Goal: Download file/media

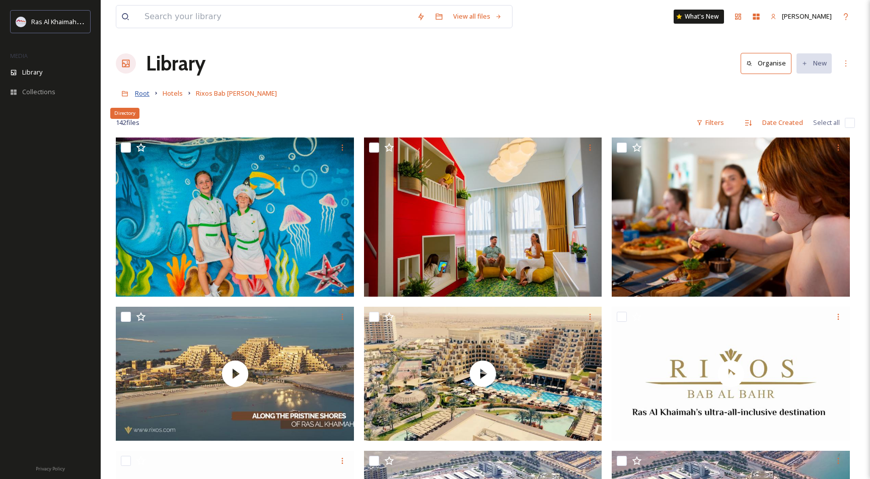
click at [139, 92] on span "Root" at bounding box center [142, 93] width 15 height 9
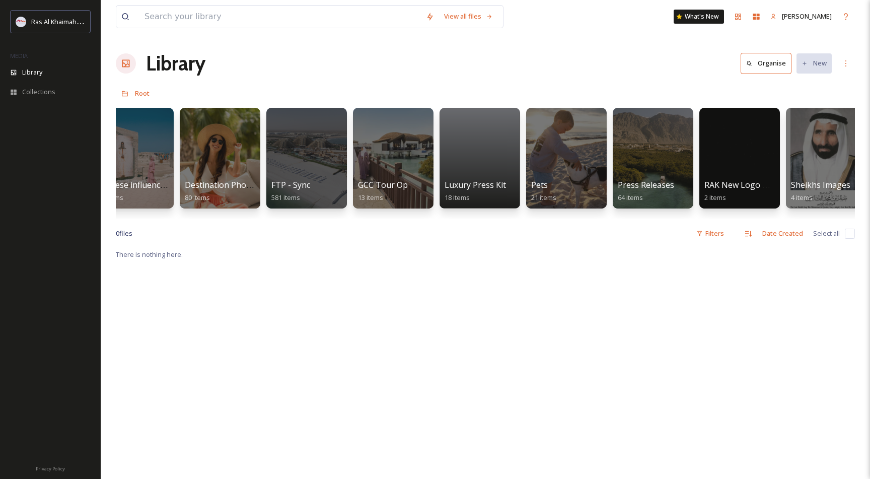
scroll to position [0, 1599]
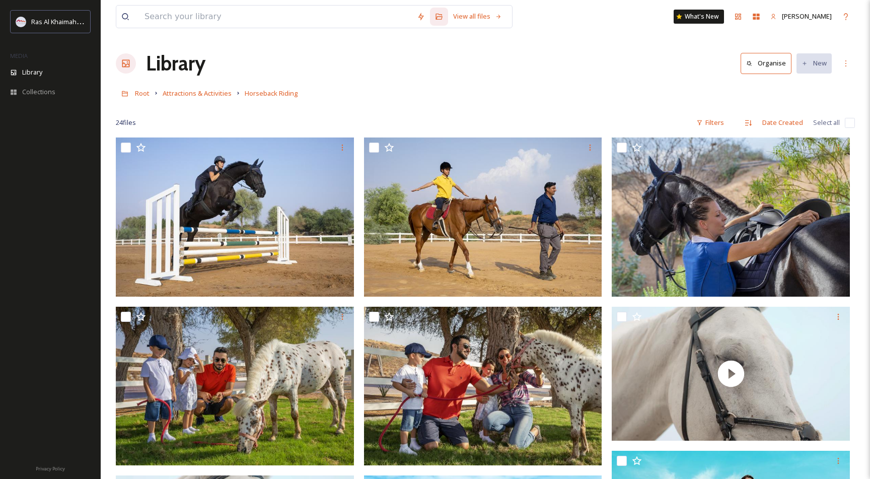
scroll to position [1215, 0]
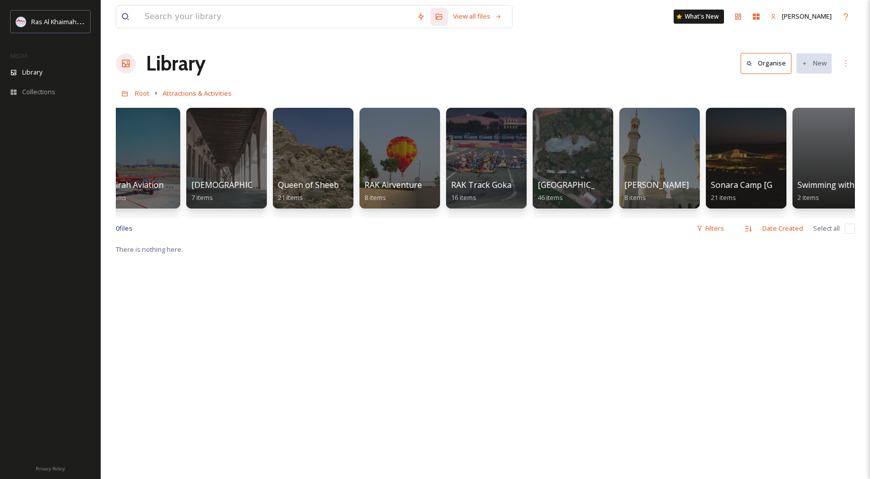
scroll to position [0, 1078]
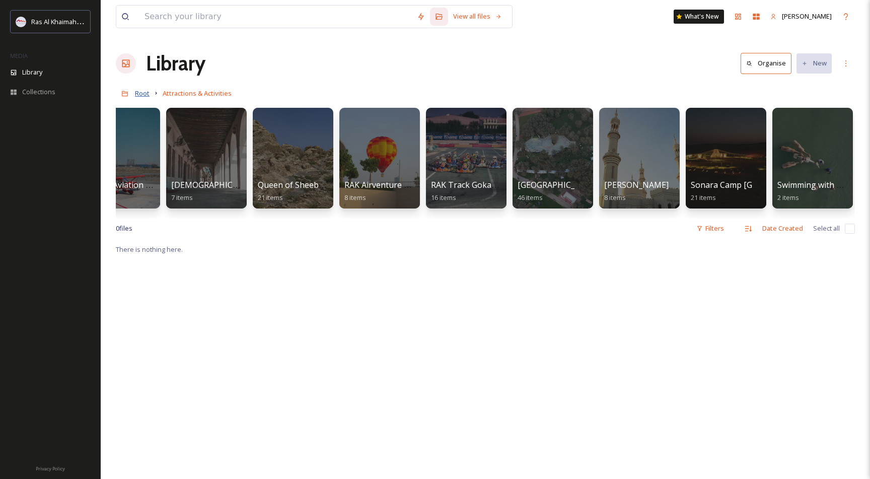
click at [138, 96] on span "Root" at bounding box center [142, 93] width 15 height 9
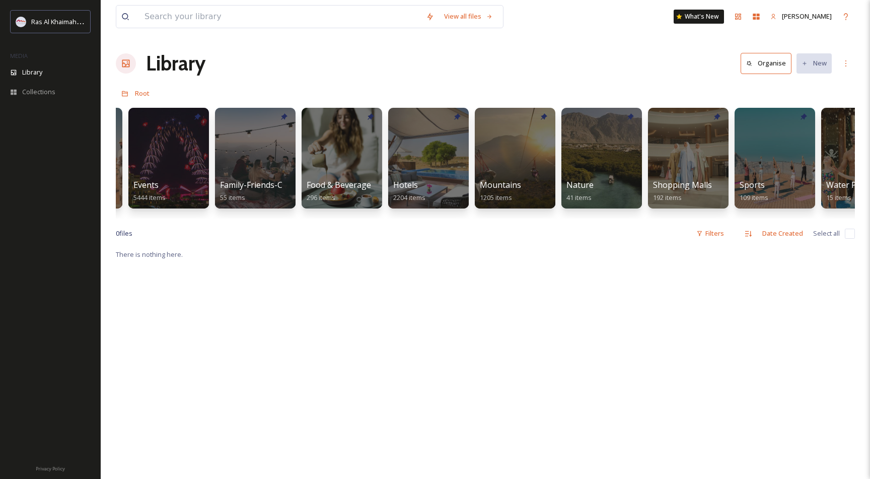
scroll to position [0, 498]
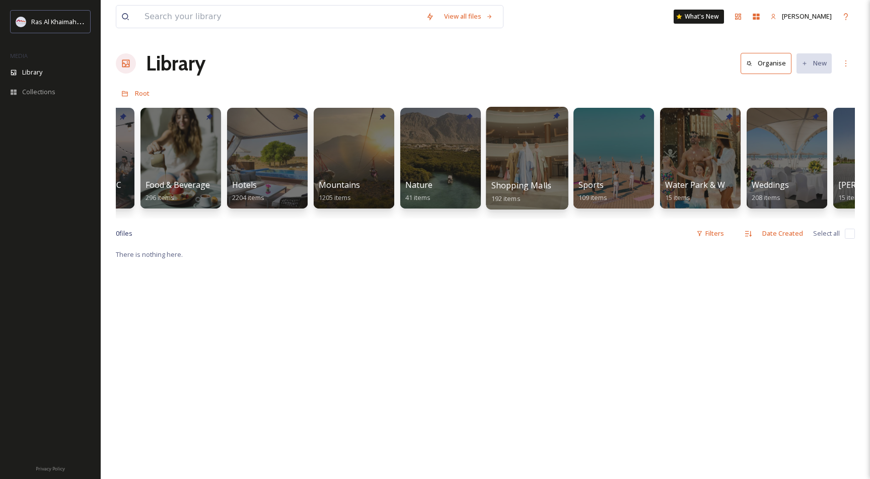
click at [538, 170] on div at bounding box center [527, 158] width 82 height 103
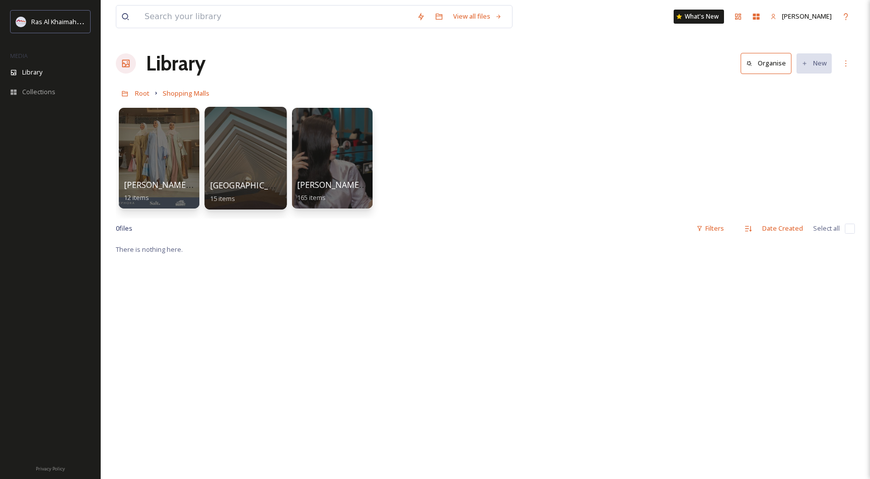
click at [252, 161] on div at bounding box center [245, 158] width 82 height 103
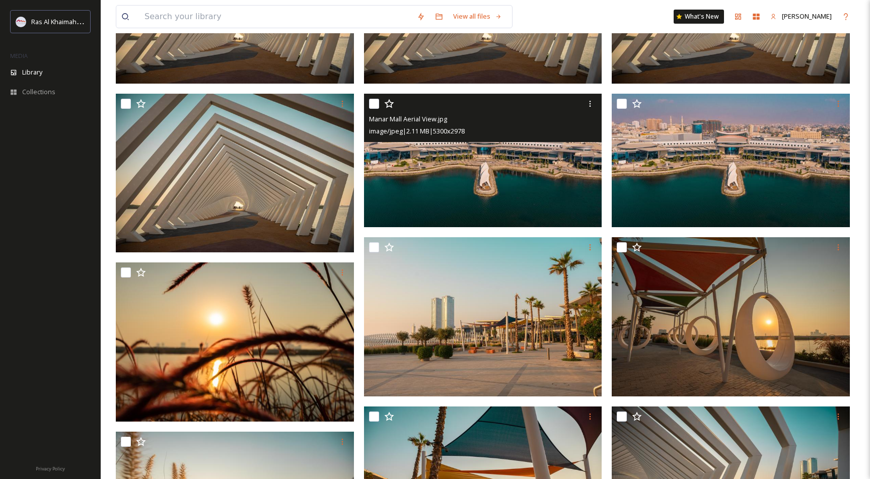
scroll to position [214, 0]
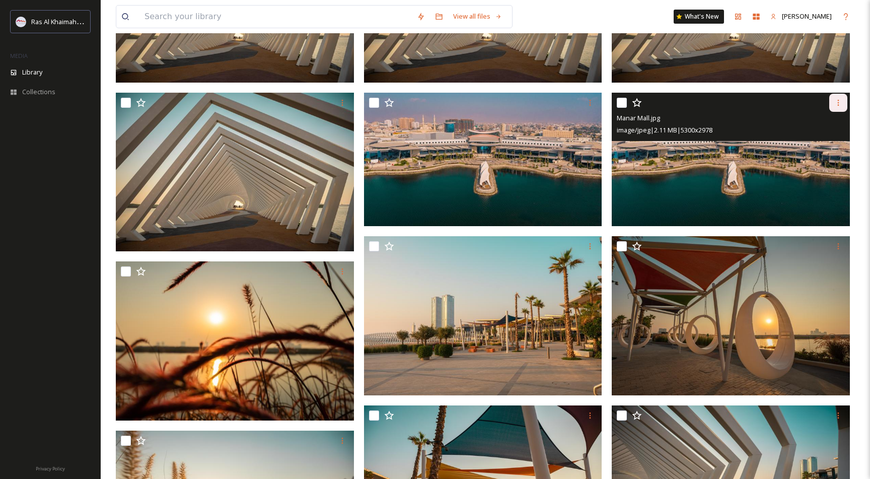
click at [836, 100] on icon at bounding box center [838, 103] width 8 height 8
click at [822, 144] on span "Download" at bounding box center [826, 144] width 31 height 10
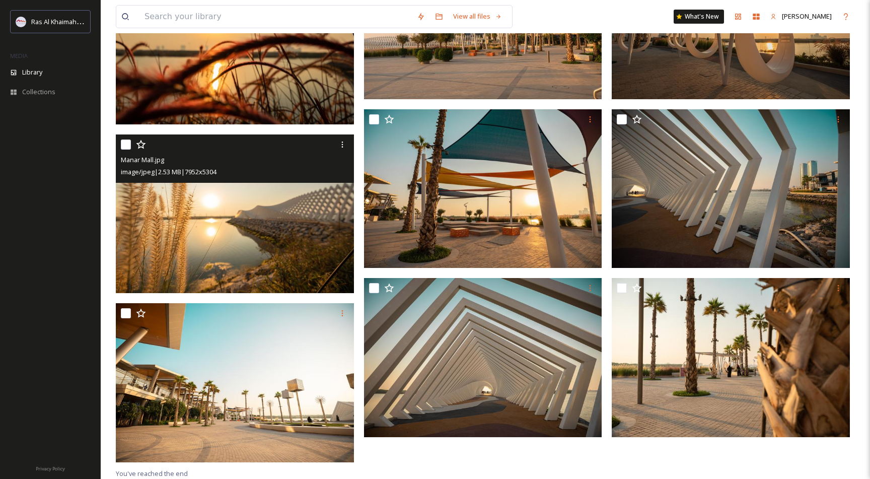
scroll to position [0, 0]
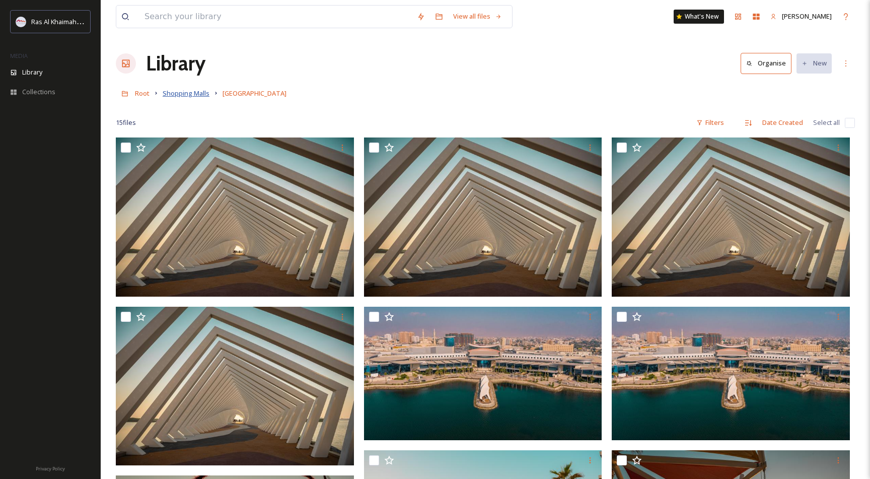
click at [187, 93] on span "Shopping Malls" at bounding box center [186, 93] width 47 height 9
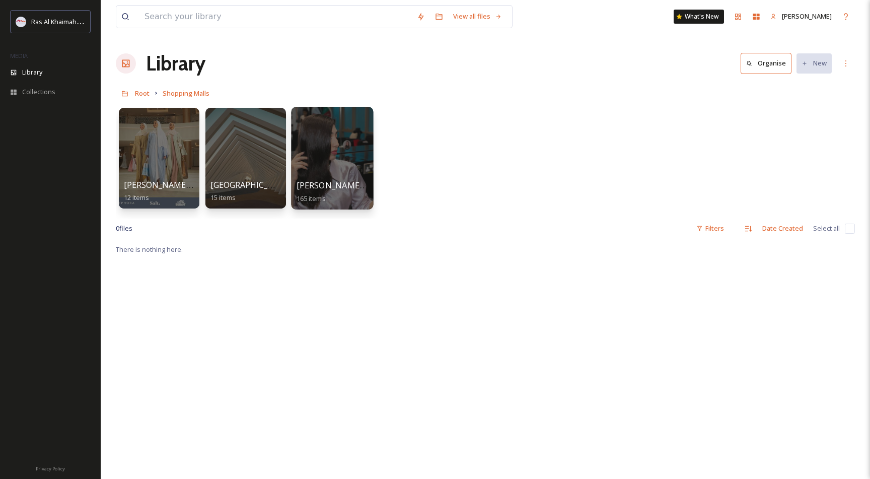
click at [329, 156] on div at bounding box center [332, 158] width 82 height 103
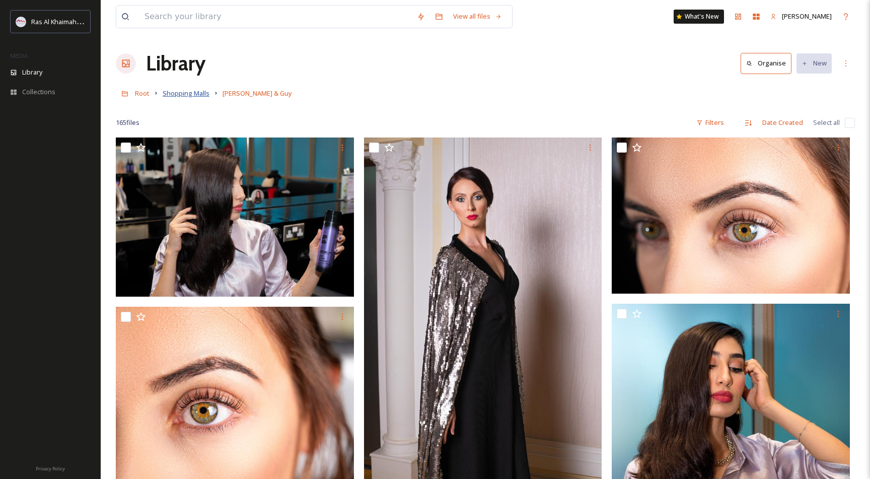
click at [185, 95] on span "Shopping Malls" at bounding box center [186, 93] width 47 height 9
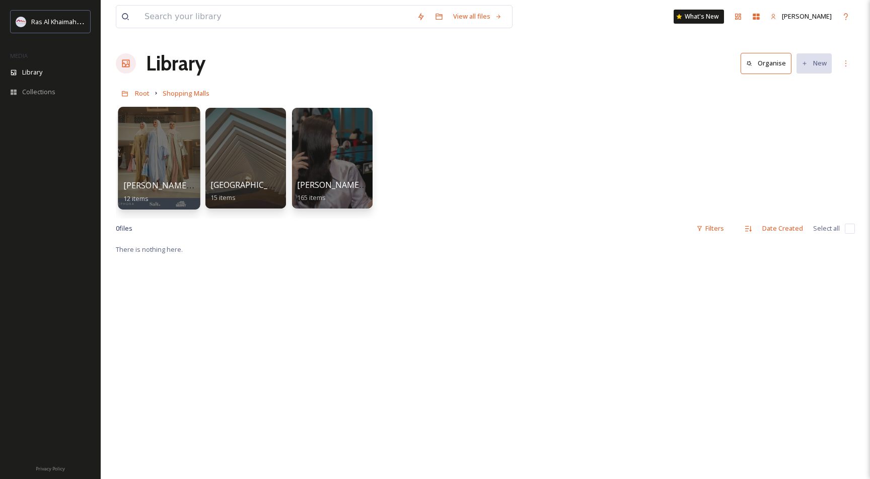
click at [169, 155] on div at bounding box center [159, 158] width 82 height 103
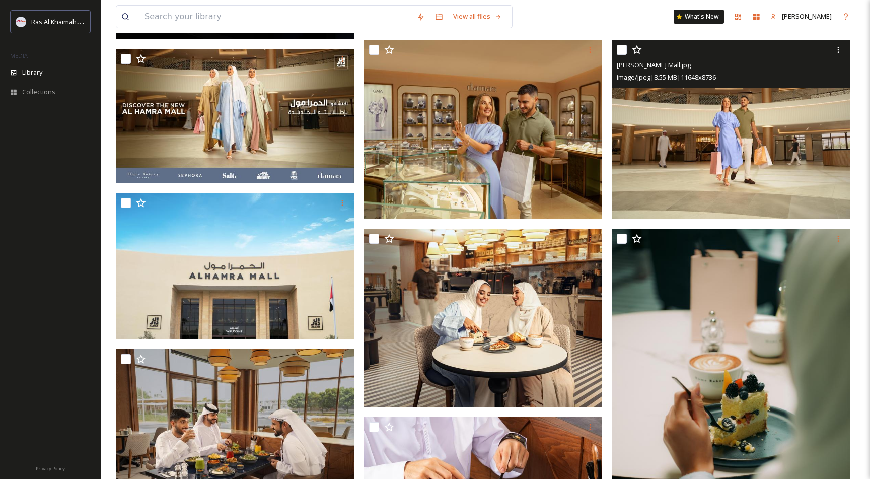
scroll to position [280, 0]
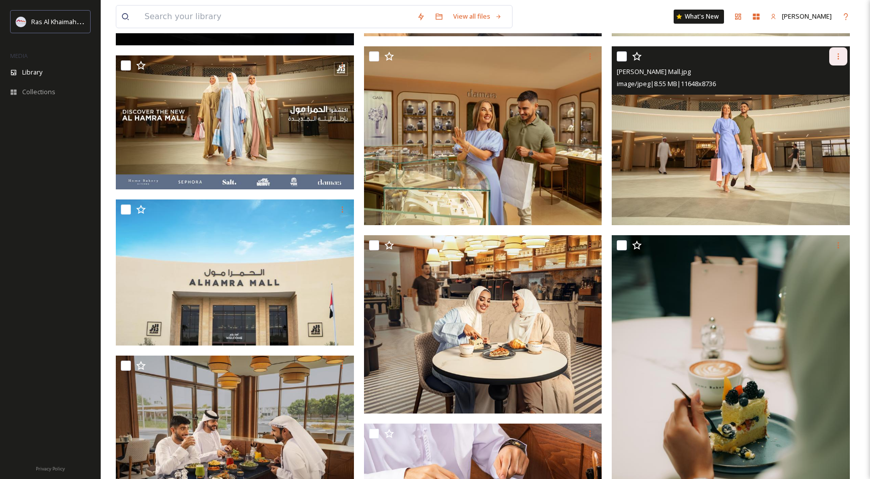
click at [838, 50] on div at bounding box center [838, 56] width 18 height 18
click at [824, 101] on span "Download" at bounding box center [826, 98] width 31 height 10
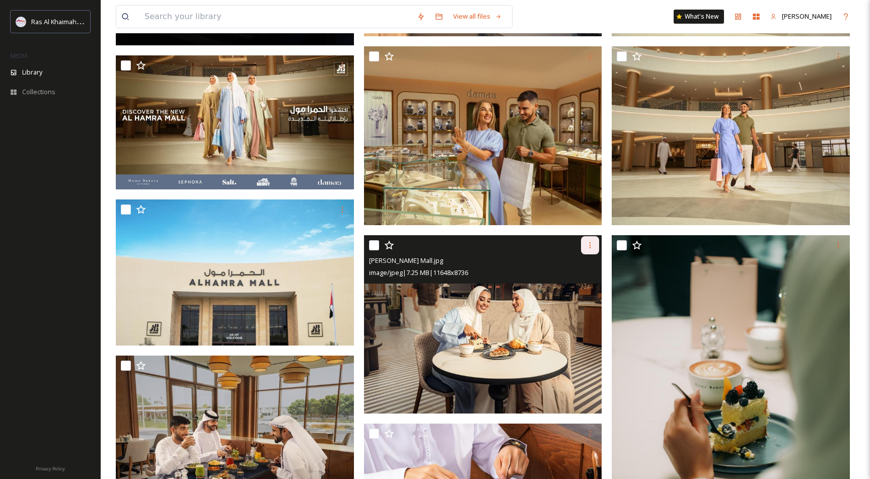
click at [590, 244] on icon at bounding box center [590, 245] width 8 height 8
click at [587, 284] on span "Download" at bounding box center [578, 287] width 31 height 10
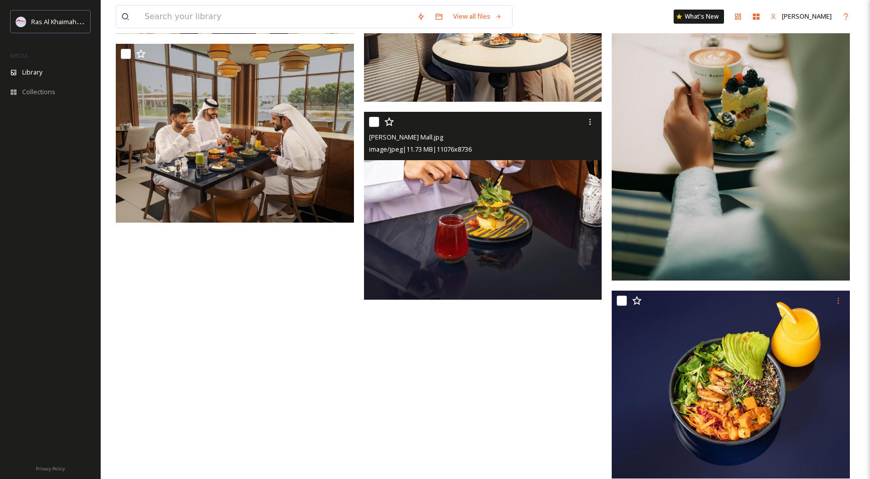
scroll to position [590, 0]
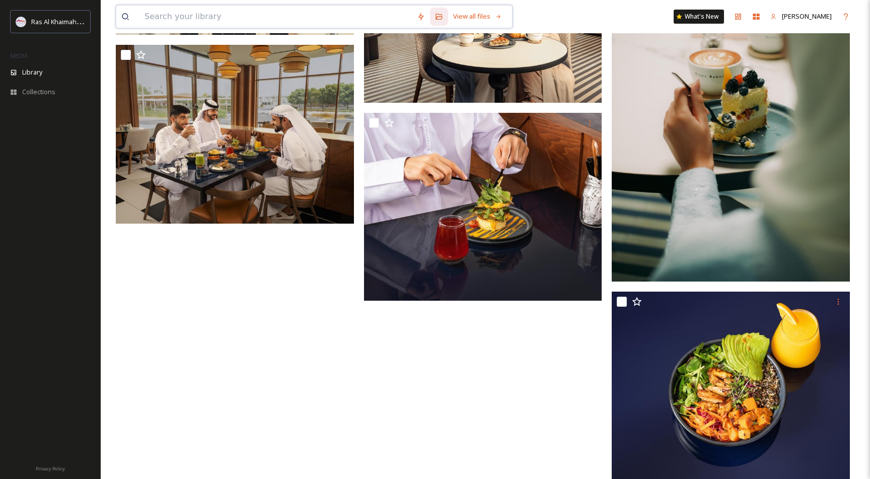
click at [277, 9] on input at bounding box center [275, 17] width 272 height 22
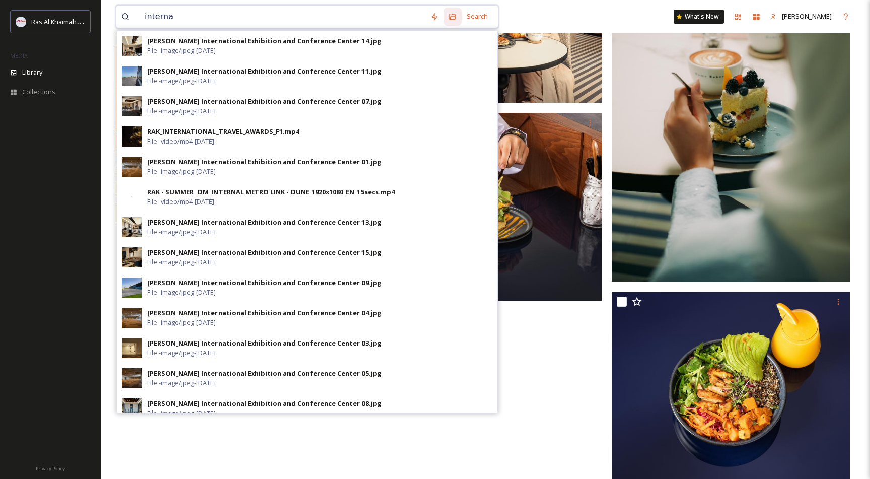
type input "interna"
